Goal: Book appointment/travel/reservation

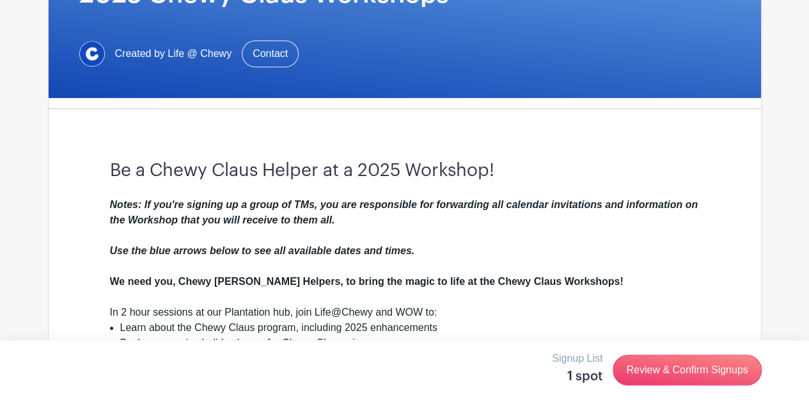
scroll to position [148, 0]
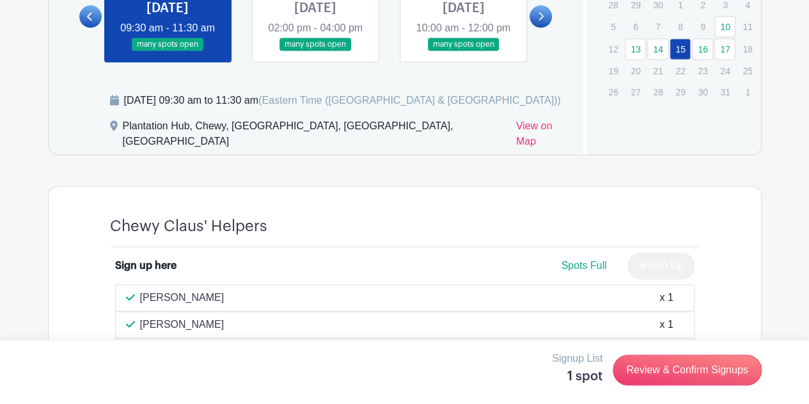
scroll to position [868, 0]
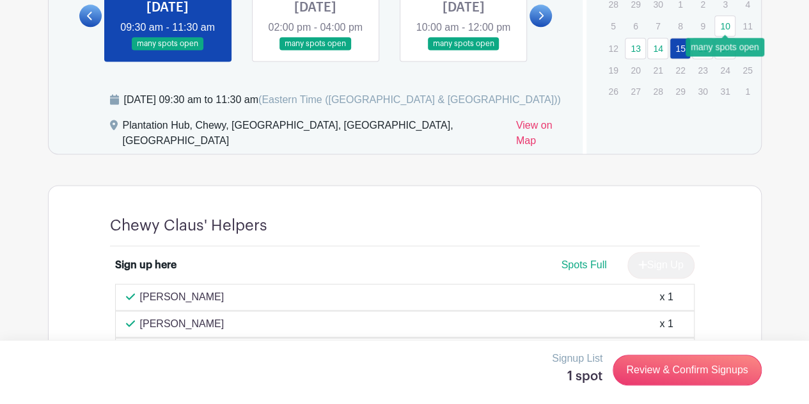
click at [716, 26] on link "10" at bounding box center [725, 25] width 21 height 21
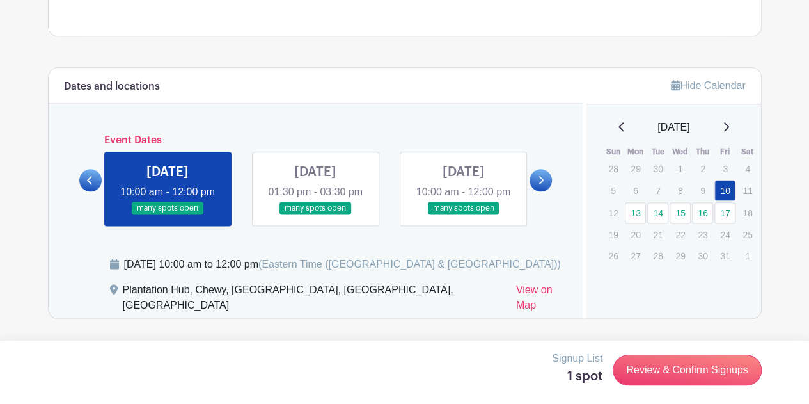
scroll to position [715, 0]
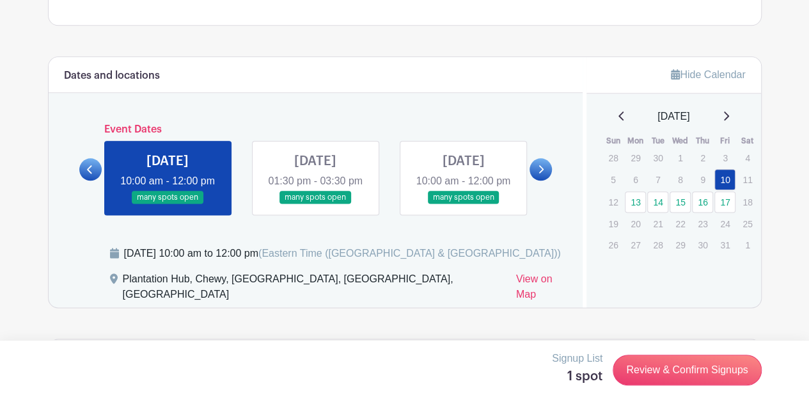
click at [315, 204] on link at bounding box center [315, 204] width 0 height 0
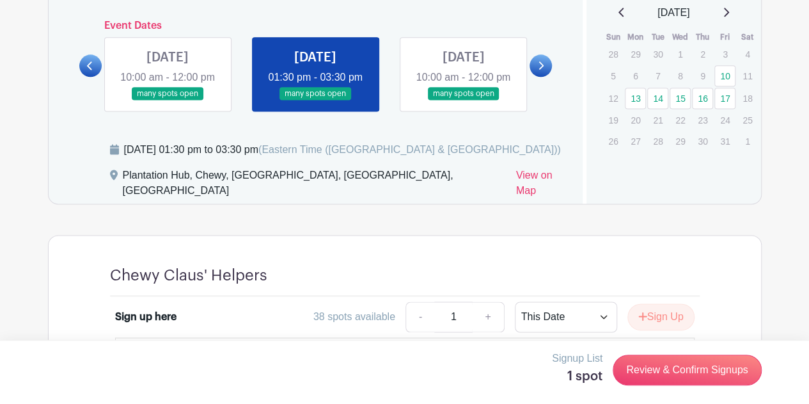
scroll to position [817, 0]
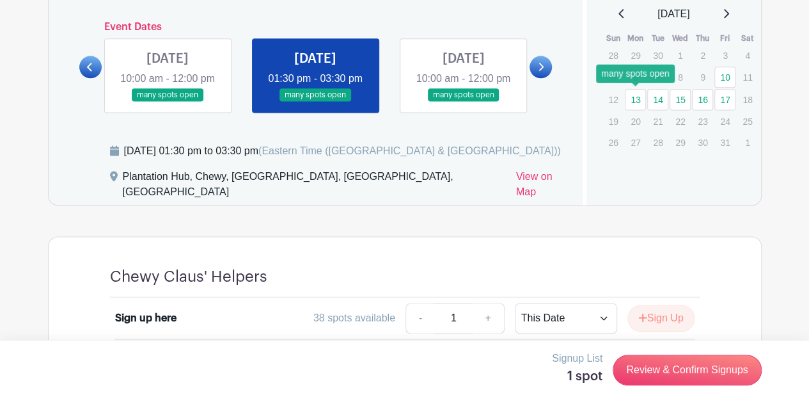
click at [634, 99] on link "13" at bounding box center [635, 99] width 21 height 21
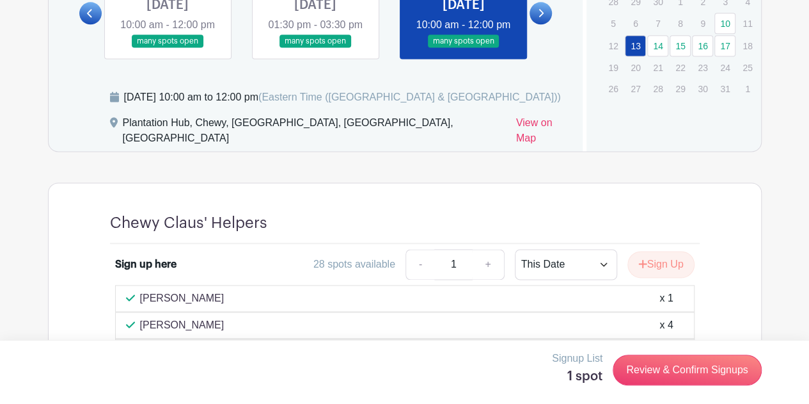
scroll to position [848, 0]
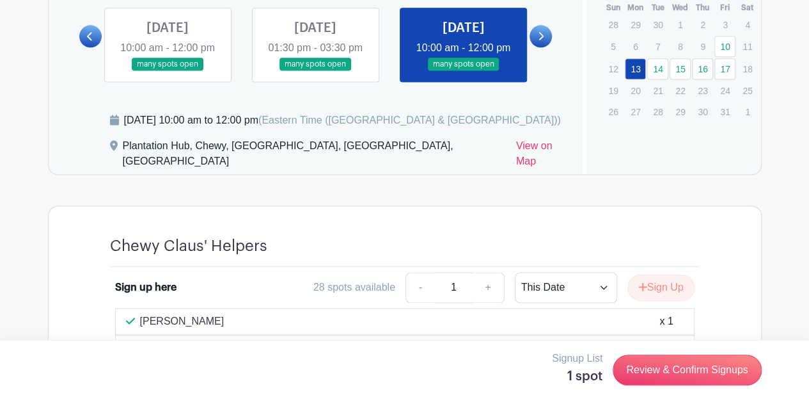
click at [540, 47] on link at bounding box center [541, 36] width 22 height 22
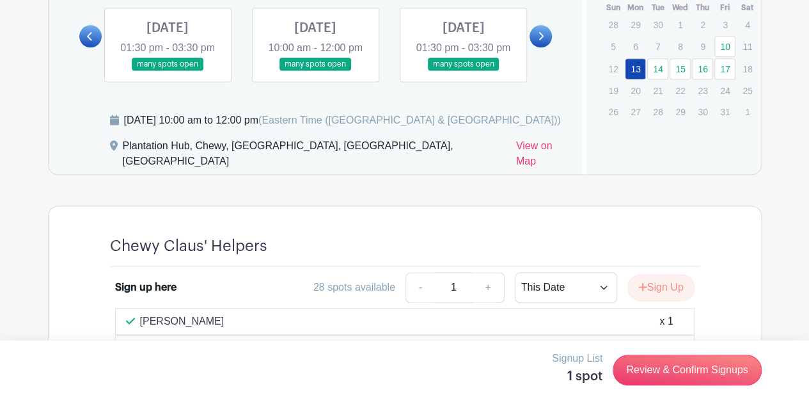
click at [168, 71] on link at bounding box center [168, 71] width 0 height 0
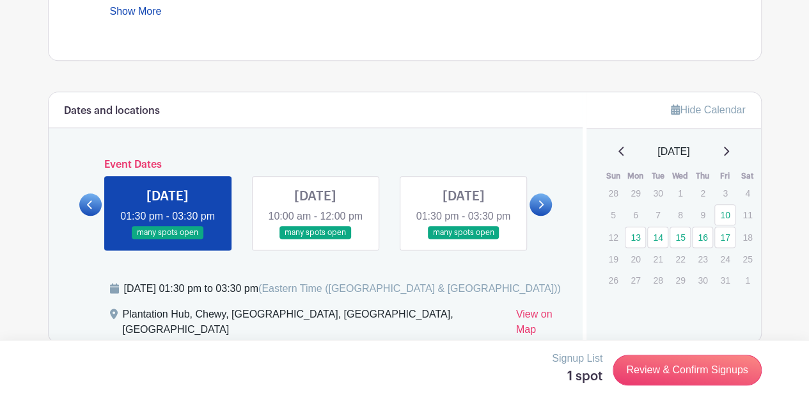
scroll to position [661, 0]
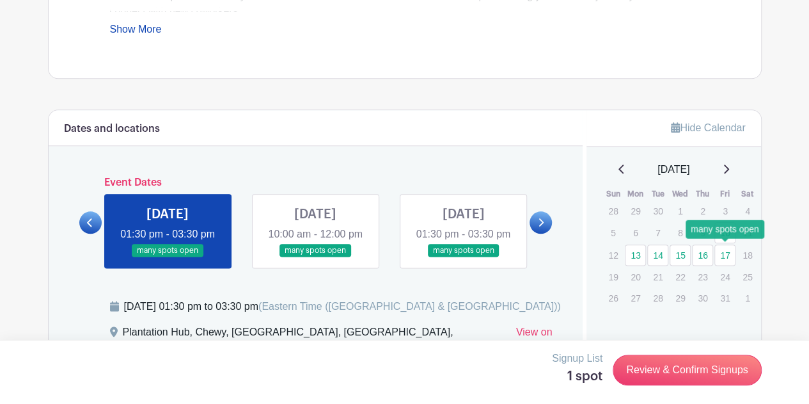
click at [721, 257] on link "17" at bounding box center [725, 254] width 21 height 21
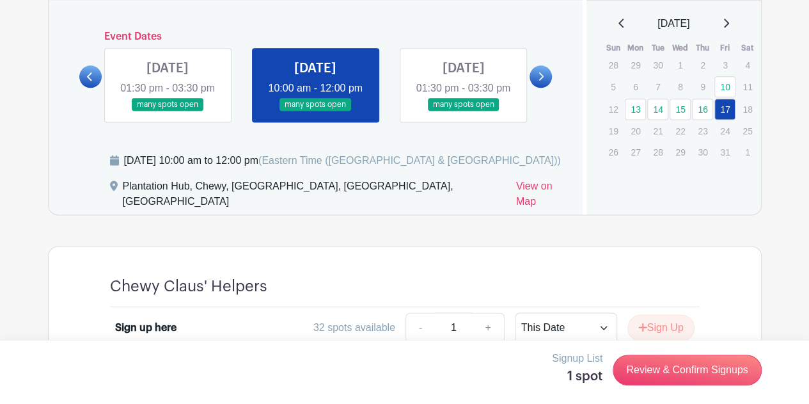
scroll to position [803, 0]
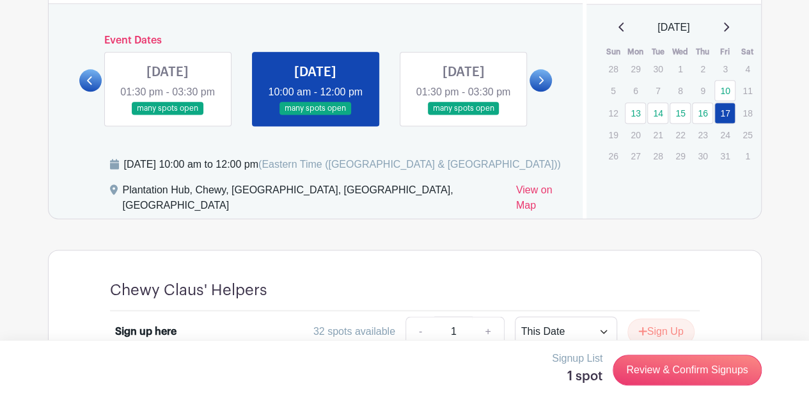
click at [463, 115] on link at bounding box center [463, 115] width 0 height 0
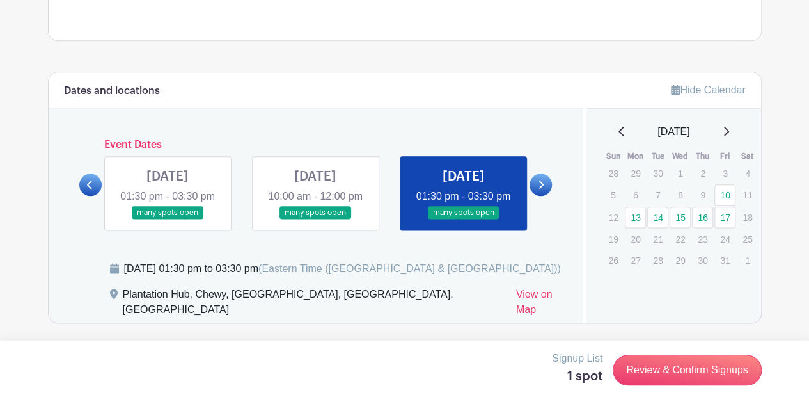
scroll to position [699, 0]
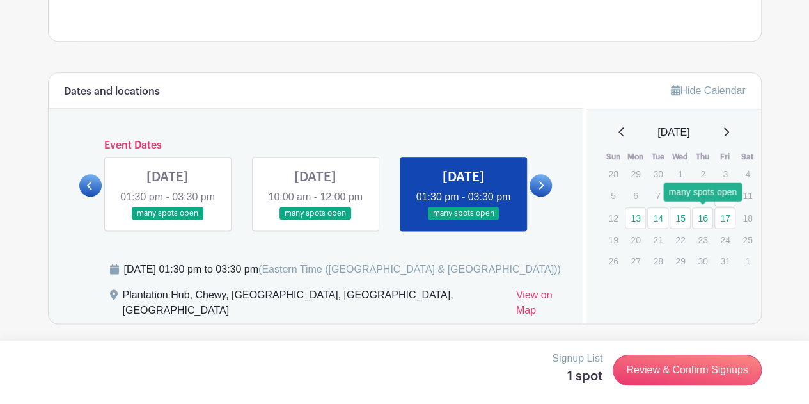
click at [710, 219] on link "16" at bounding box center [702, 217] width 21 height 21
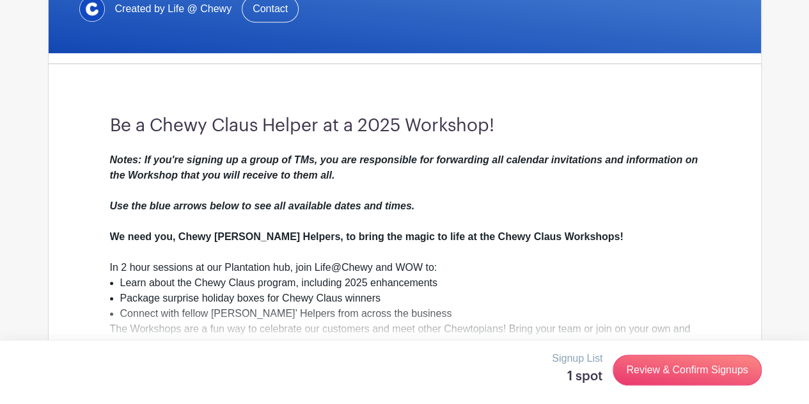
scroll to position [307, 0]
